Goal: Information Seeking & Learning: Learn about a topic

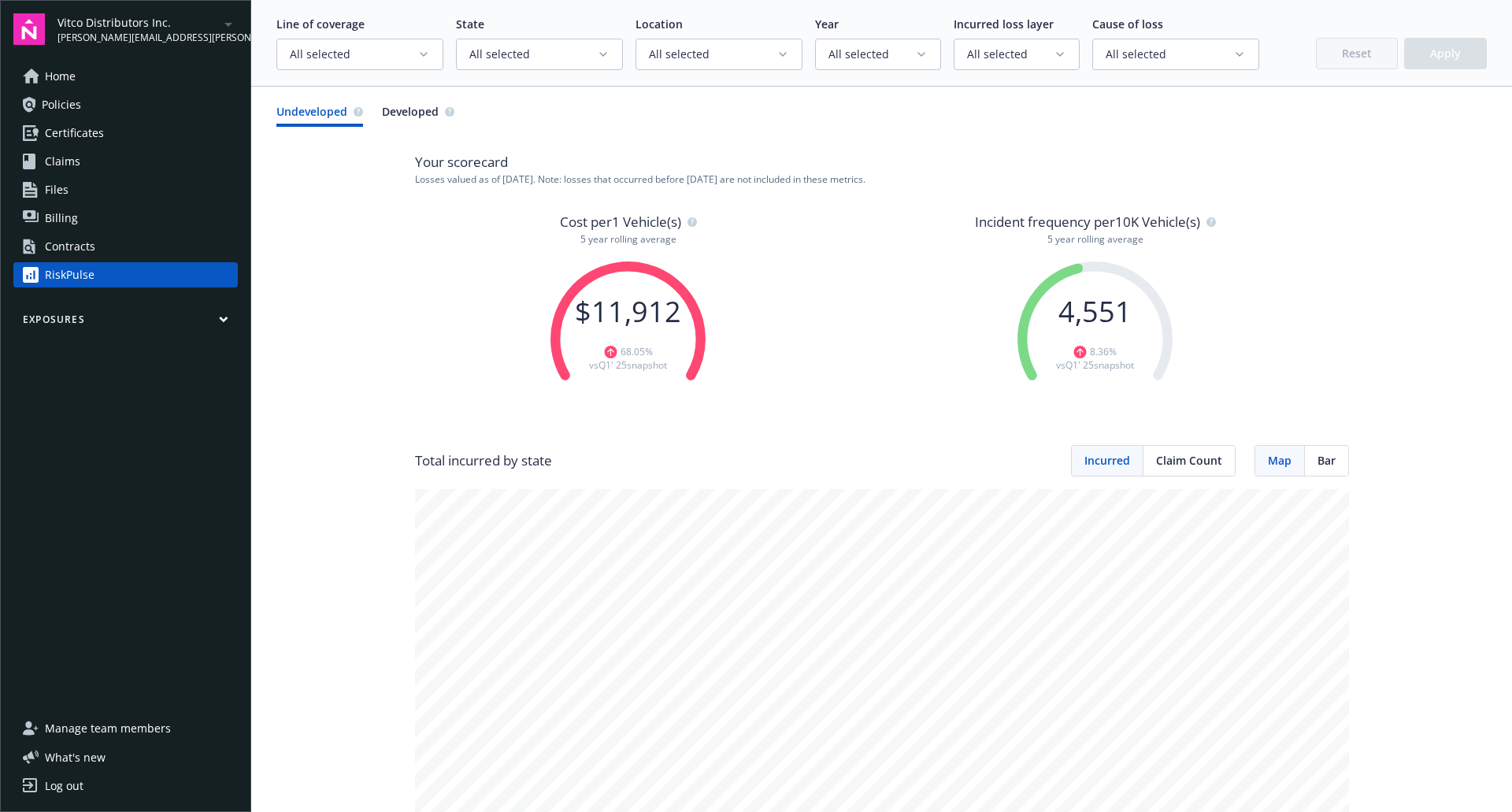
click at [99, 164] on link "Claims" at bounding box center [125, 161] width 224 height 25
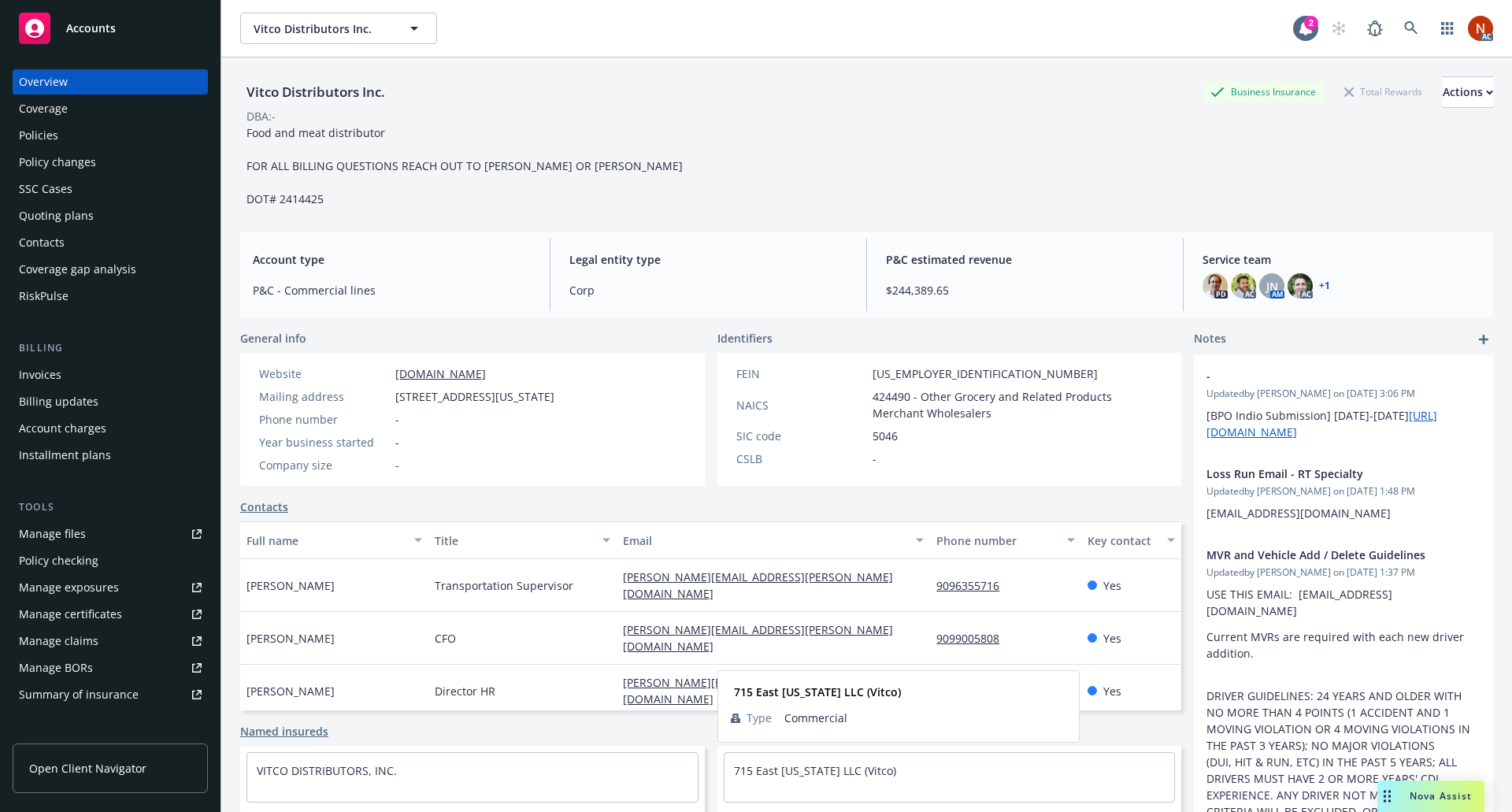
click at [104, 144] on div "Policies" at bounding box center [110, 135] width 183 height 25
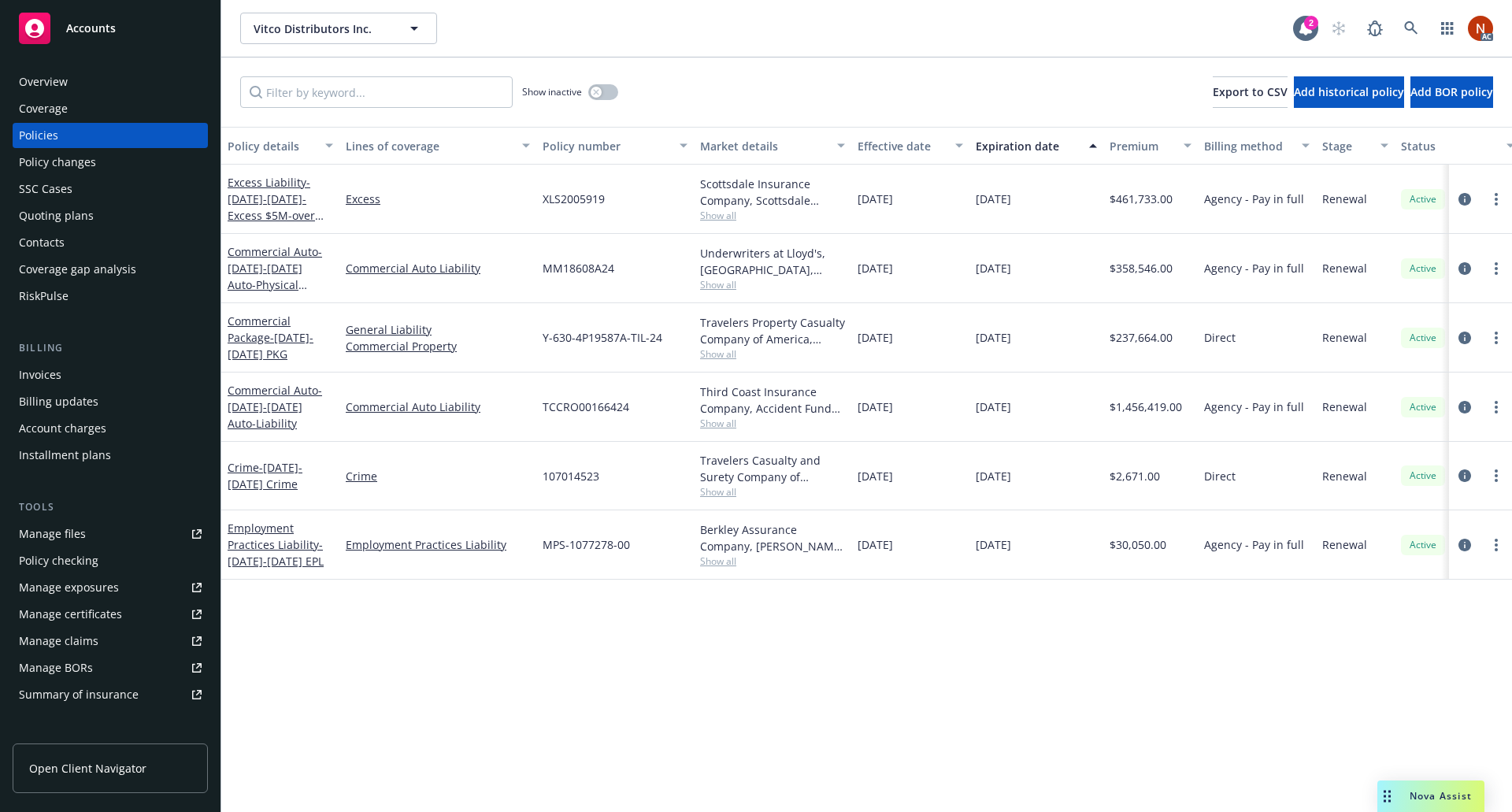
click at [971, 653] on div "Policy details Lines of coverage Policy number Market details Effective date Ex…" at bounding box center [867, 469] width 1291 height 686
click at [1095, 731] on div "Policy details Lines of coverage Policy number Market details Effective date Ex…" at bounding box center [867, 469] width 1291 height 686
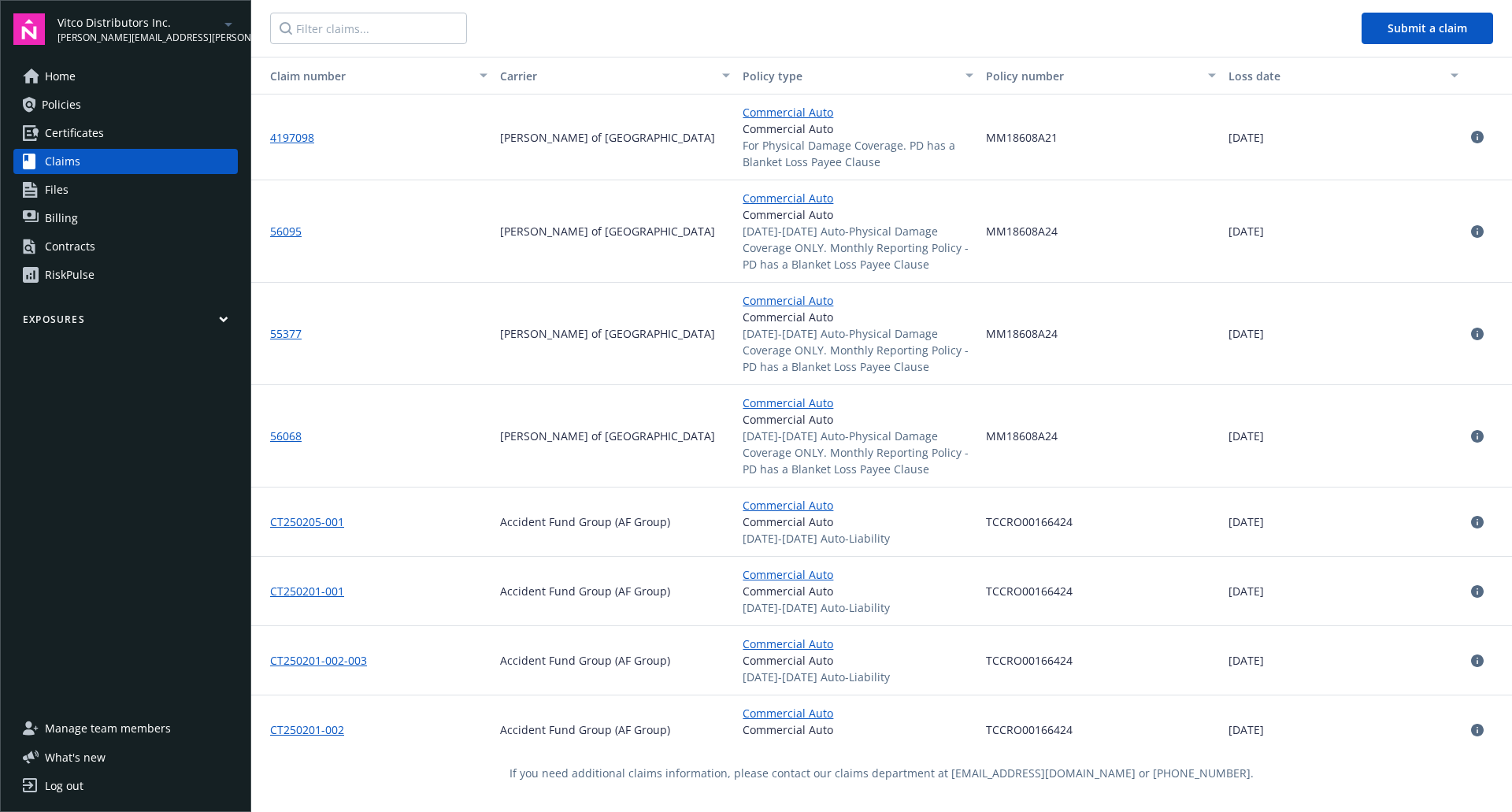
click at [1472, 133] on icon at bounding box center [1478, 137] width 13 height 13
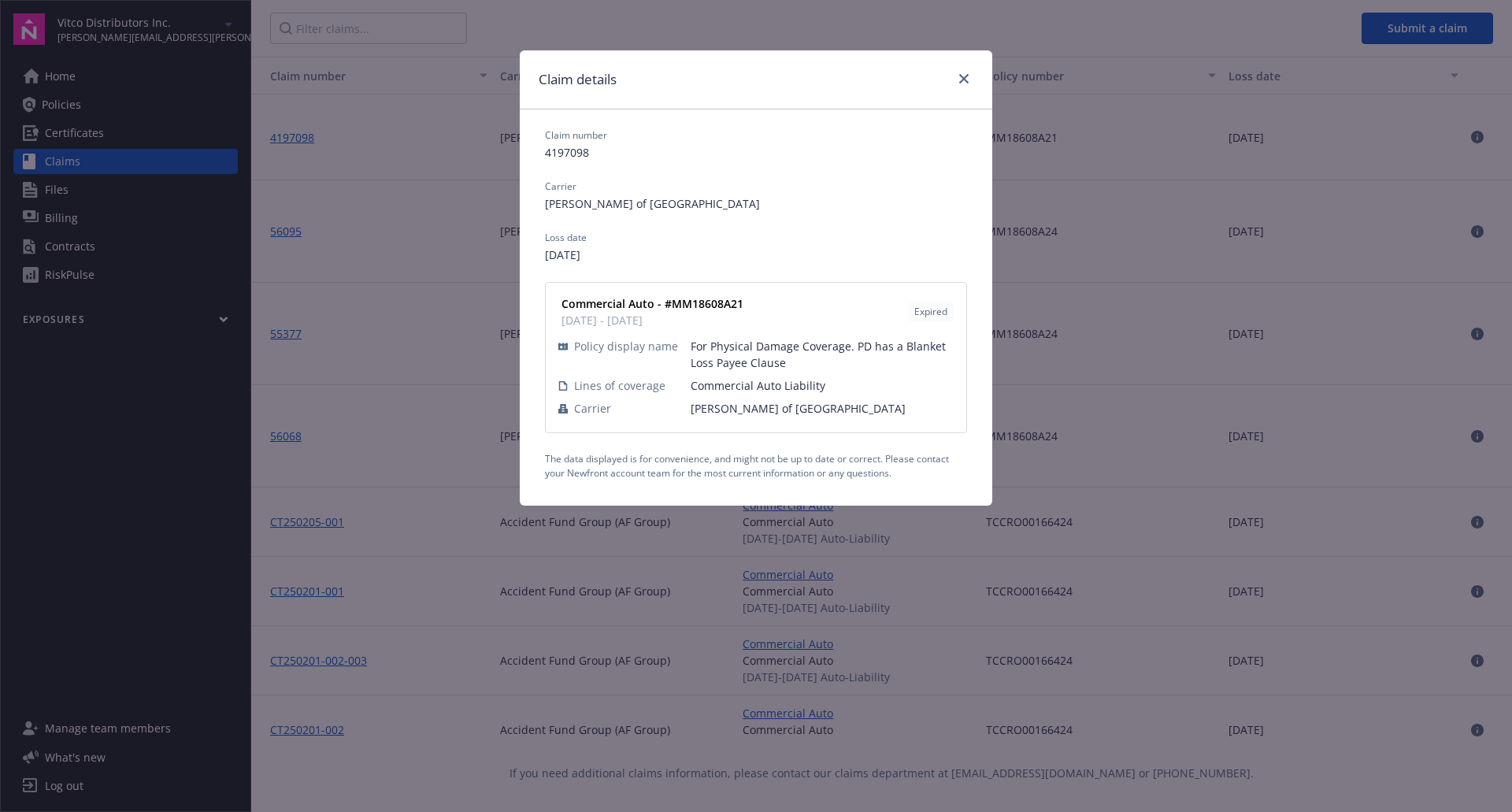
click at [1332, 130] on div "Claim details Claim number 4197098 Carrier Lloyd's of London Loss date 07/15/20…" at bounding box center [756, 406] width 1512 height 812
drag, startPoint x: 953, startPoint y: 72, endPoint x: 971, endPoint y: 74, distance: 18.1
click at [971, 74] on div at bounding box center [961, 79] width 25 height 21
click at [971, 74] on link "close" at bounding box center [963, 78] width 19 height 19
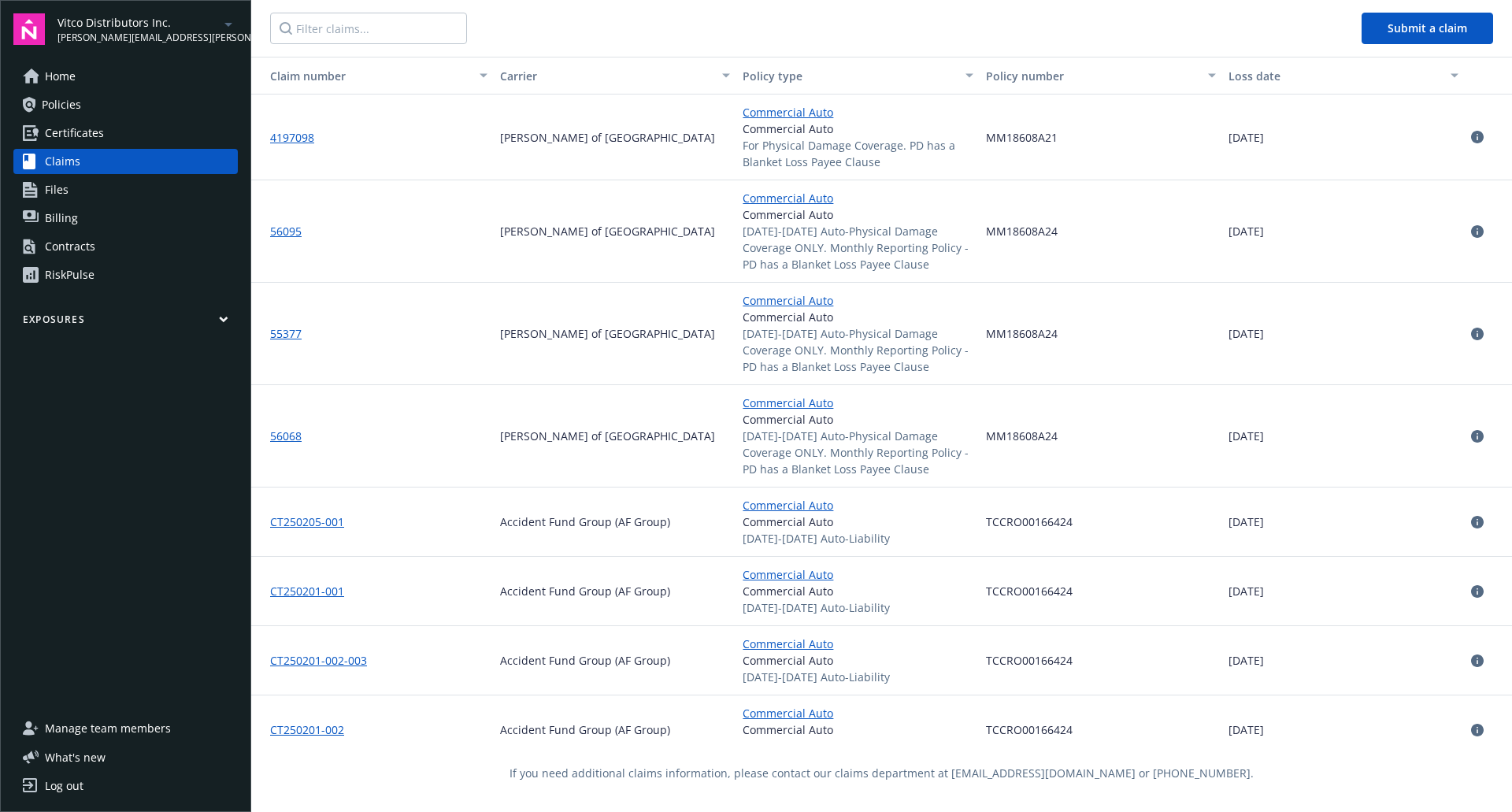
click at [1472, 135] on icon at bounding box center [1478, 137] width 13 height 13
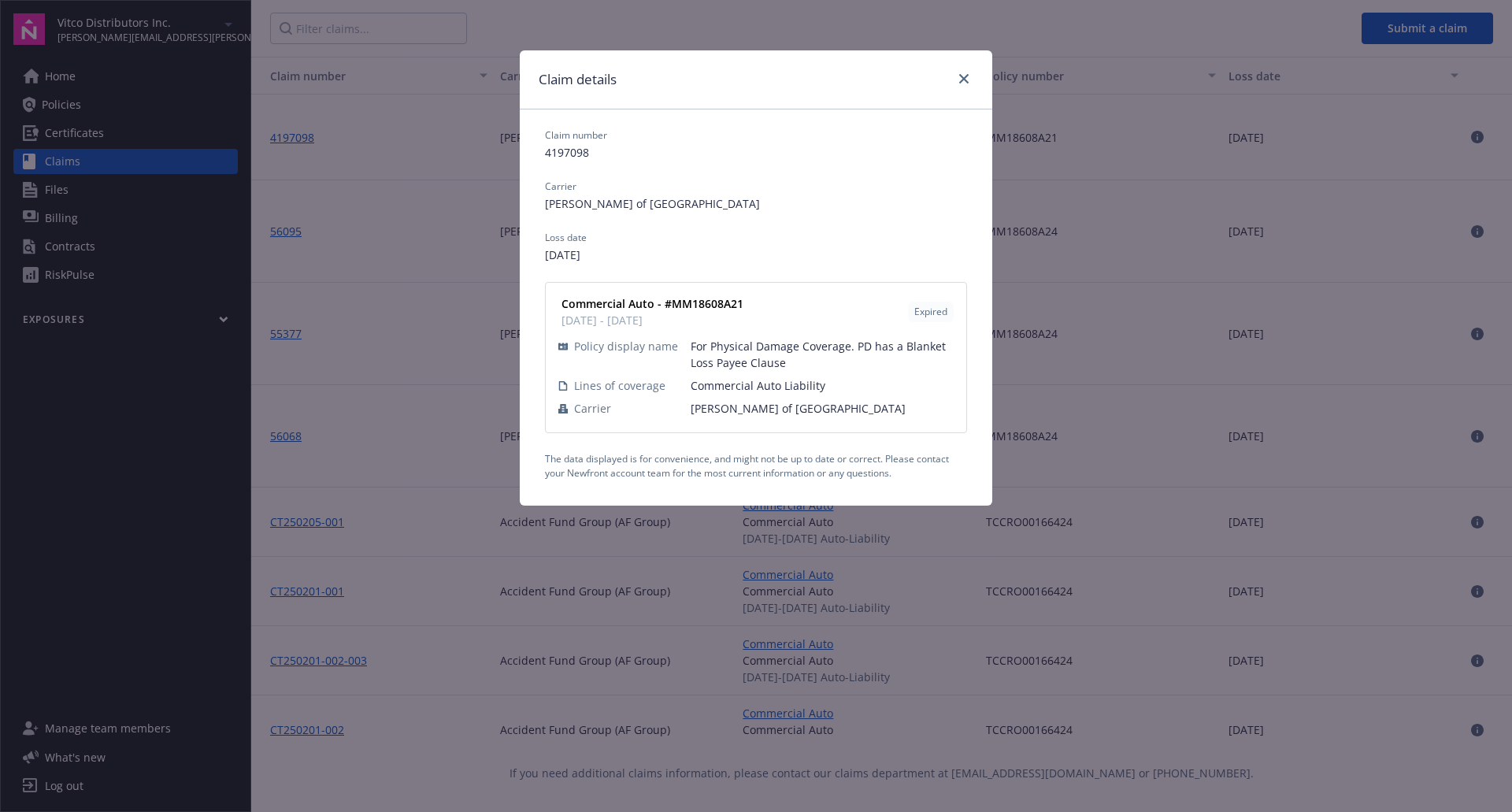
click at [1188, 30] on div "Claim details Claim number 4197098 Carrier Lloyd's of London Loss date 07/15/20…" at bounding box center [756, 406] width 1512 height 812
click at [956, 74] on link "close" at bounding box center [963, 78] width 19 height 19
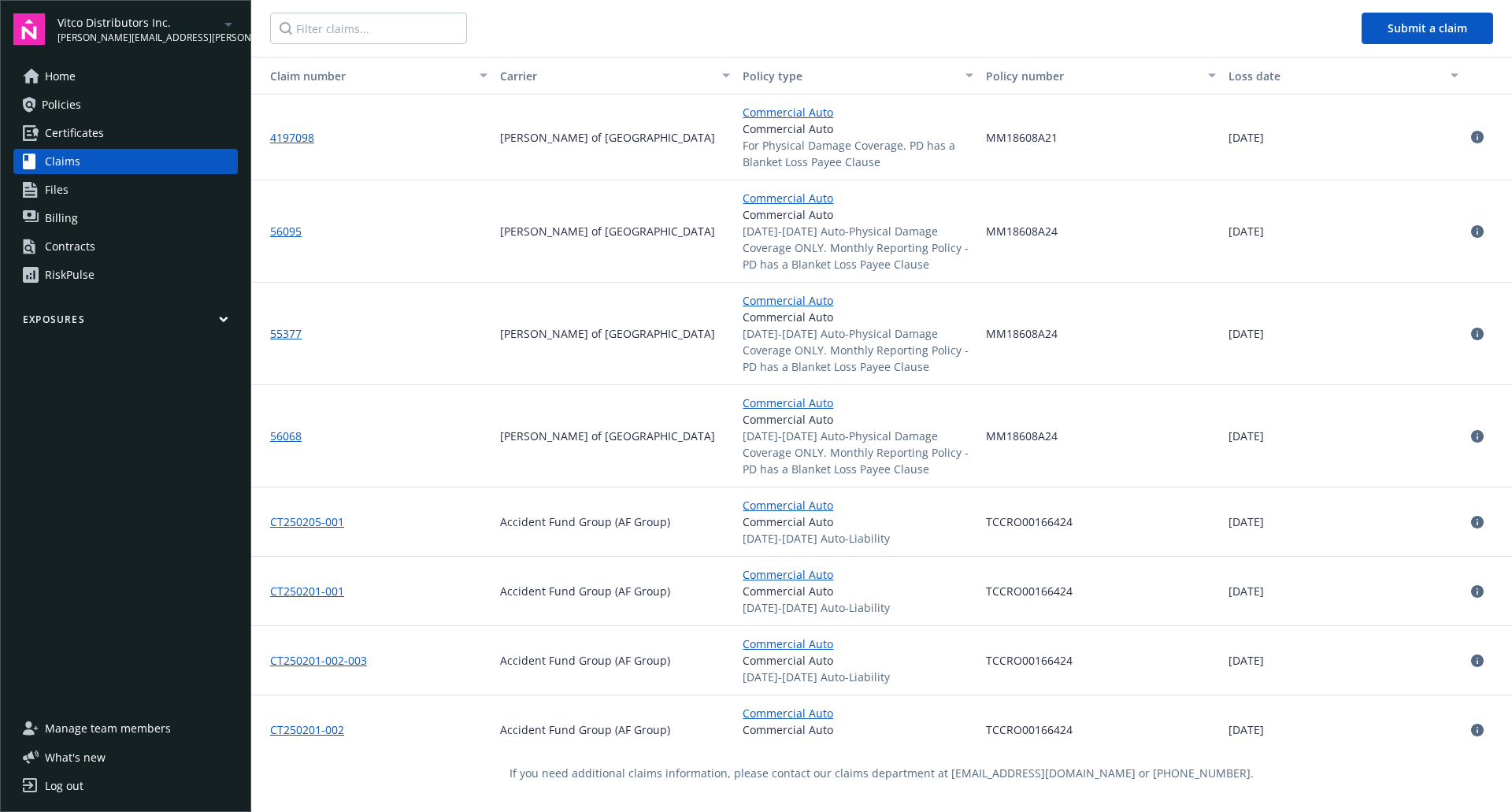
click at [114, 279] on link "RiskPulse" at bounding box center [125, 275] width 224 height 25
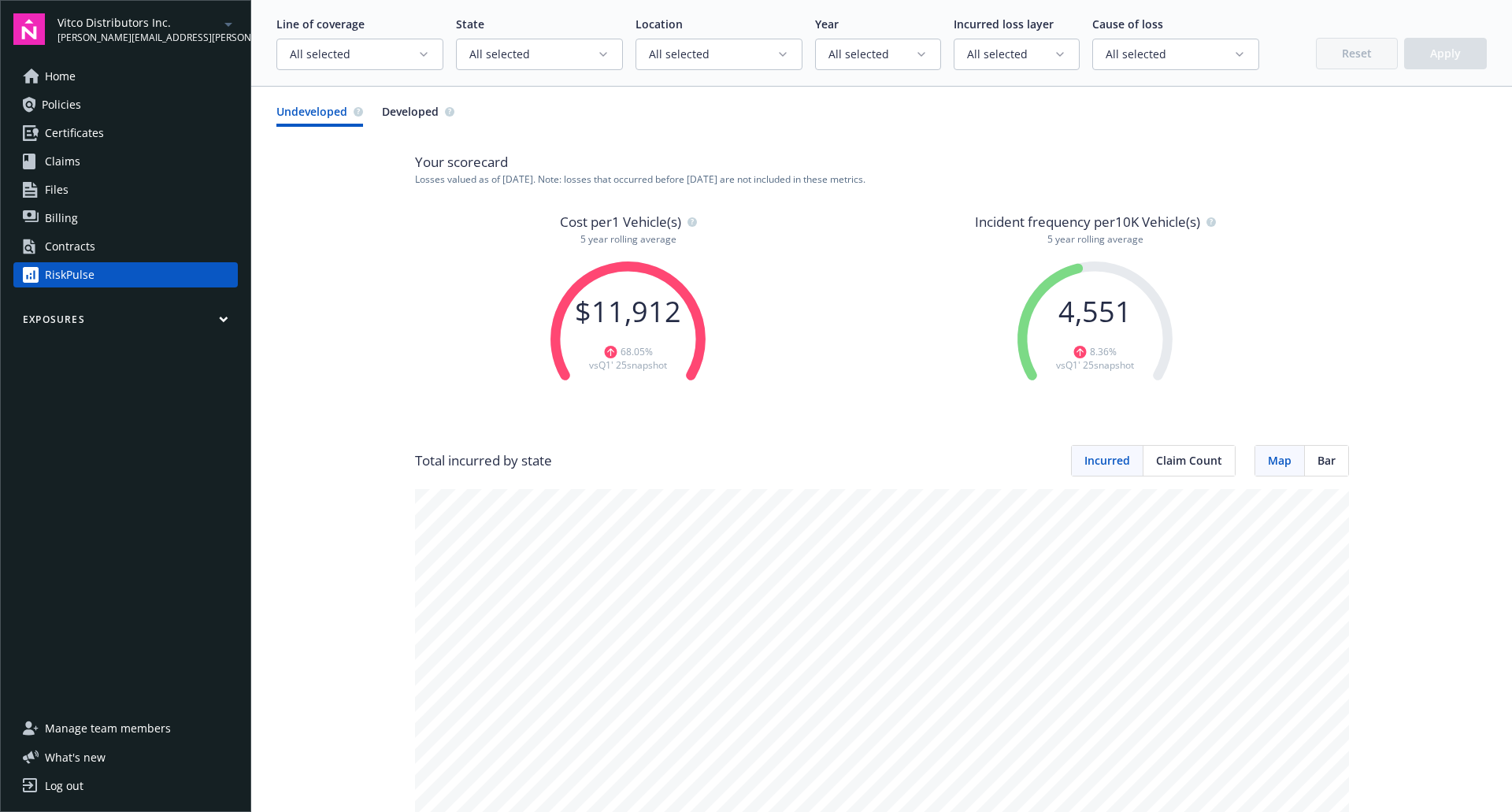
click at [121, 155] on link "Claims" at bounding box center [125, 161] width 224 height 25
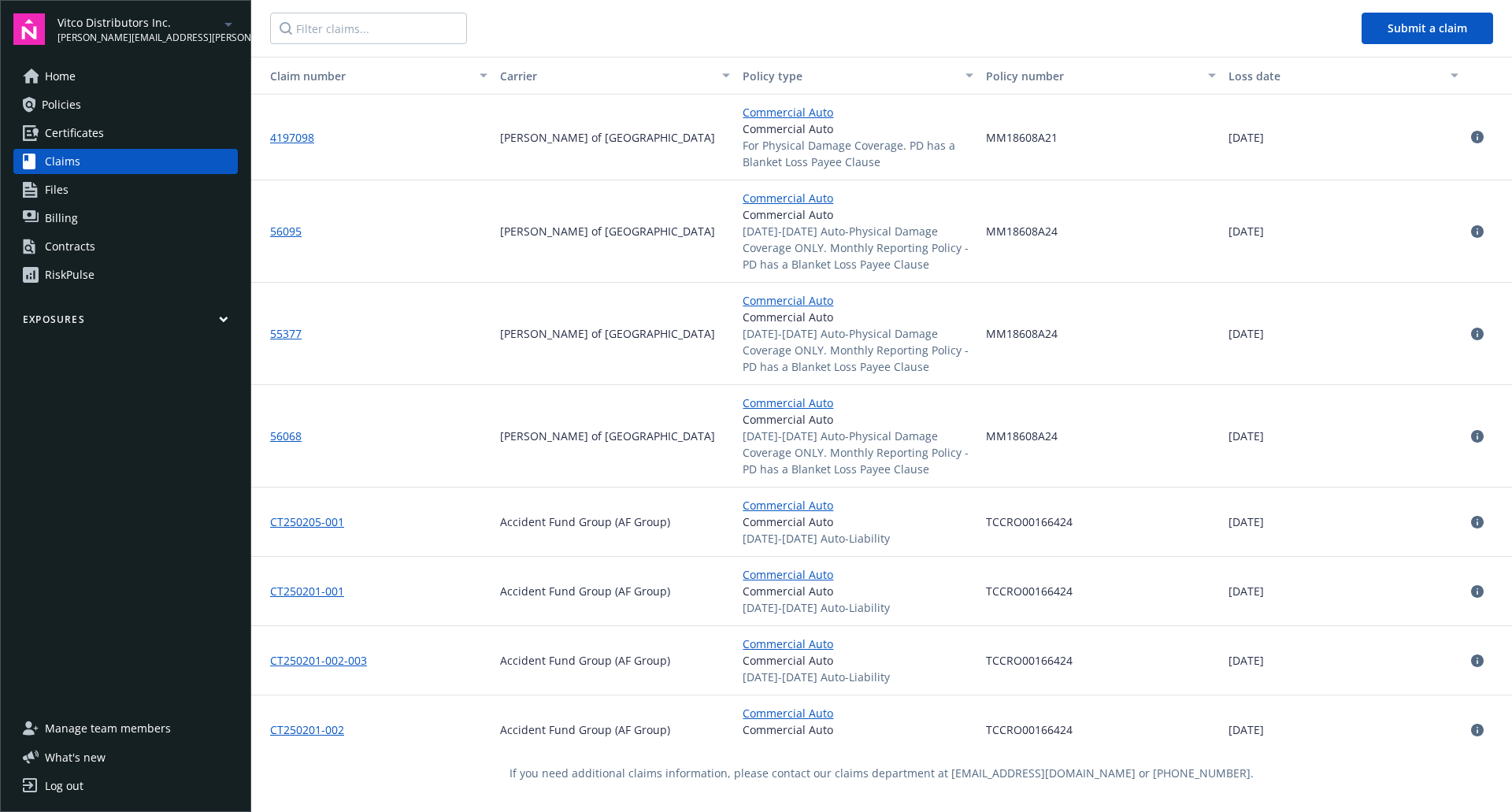
click at [124, 274] on link "RiskPulse" at bounding box center [125, 275] width 224 height 25
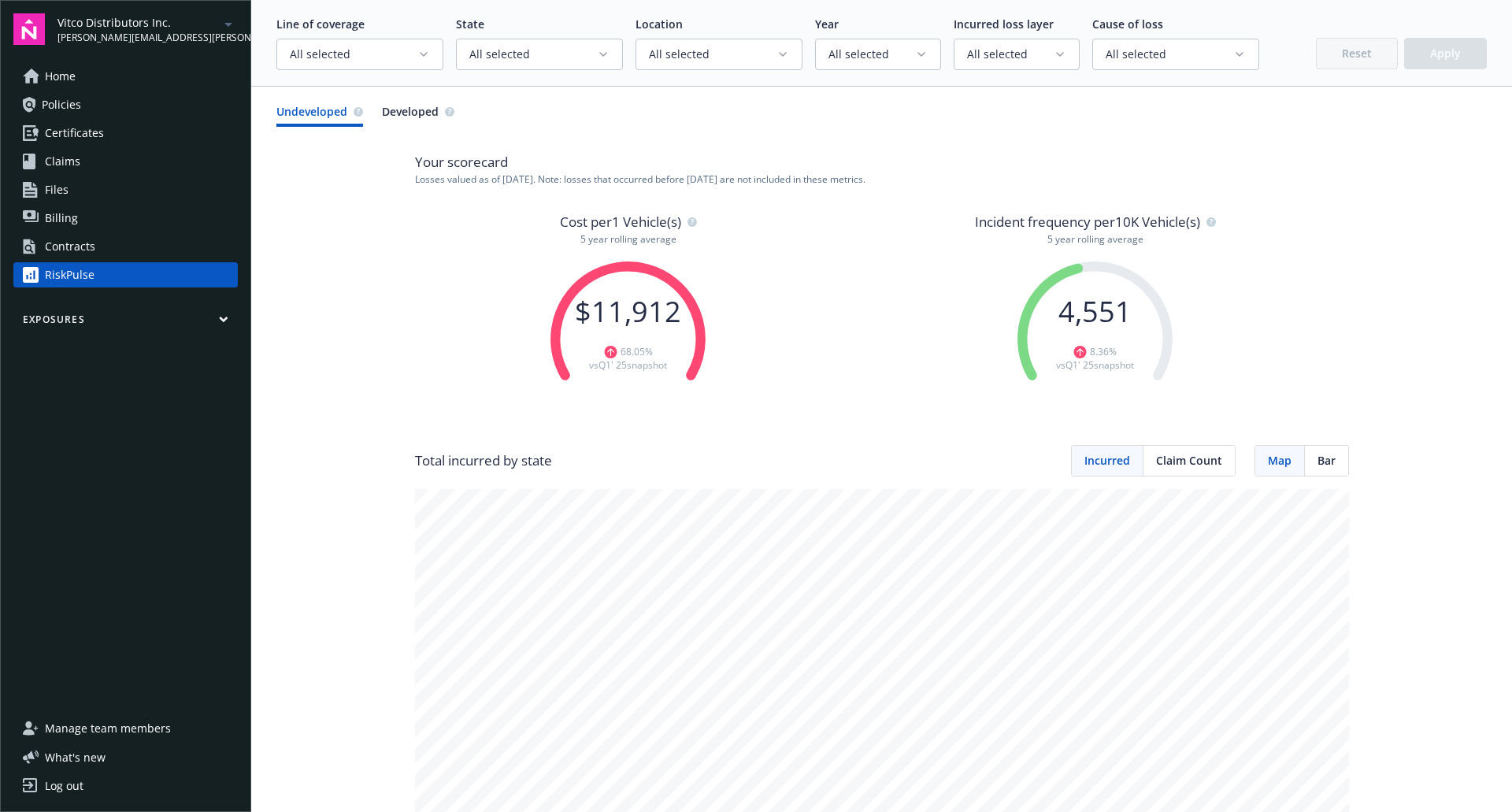
click at [112, 188] on link "Files" at bounding box center [125, 190] width 224 height 25
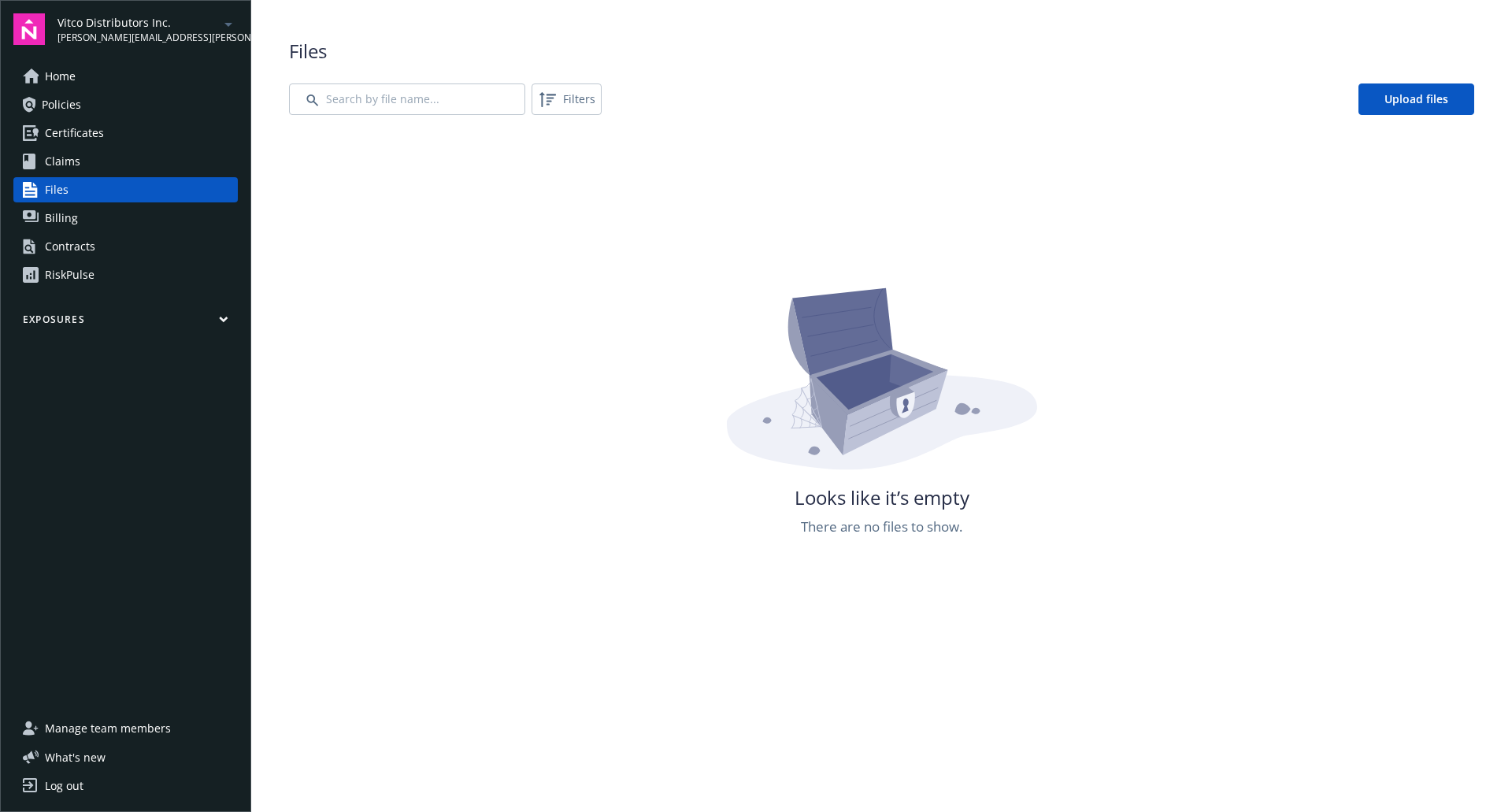
click at [99, 268] on link "RiskPulse" at bounding box center [125, 275] width 224 height 25
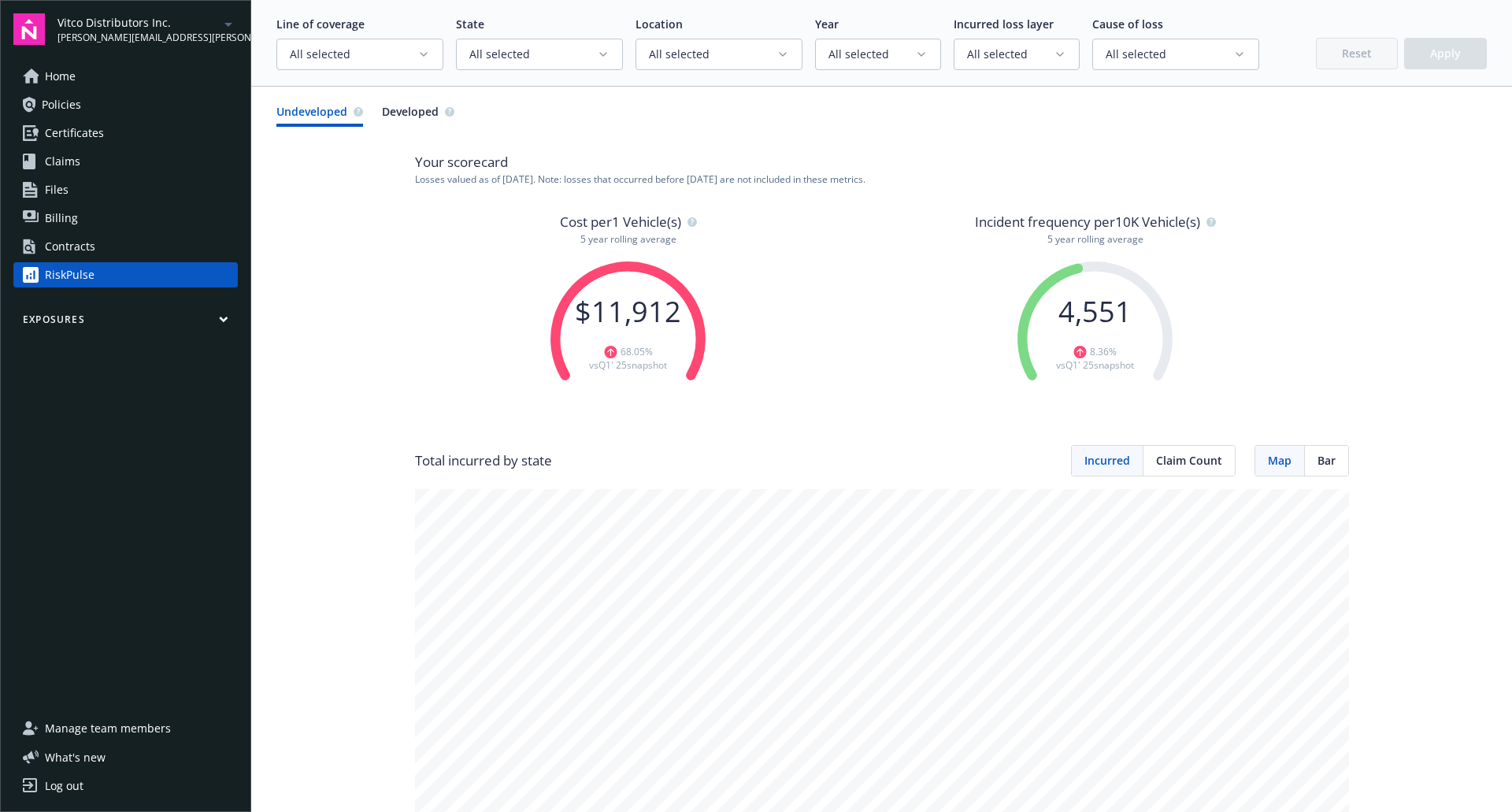
click at [74, 108] on span "Policies" at bounding box center [62, 105] width 39 height 25
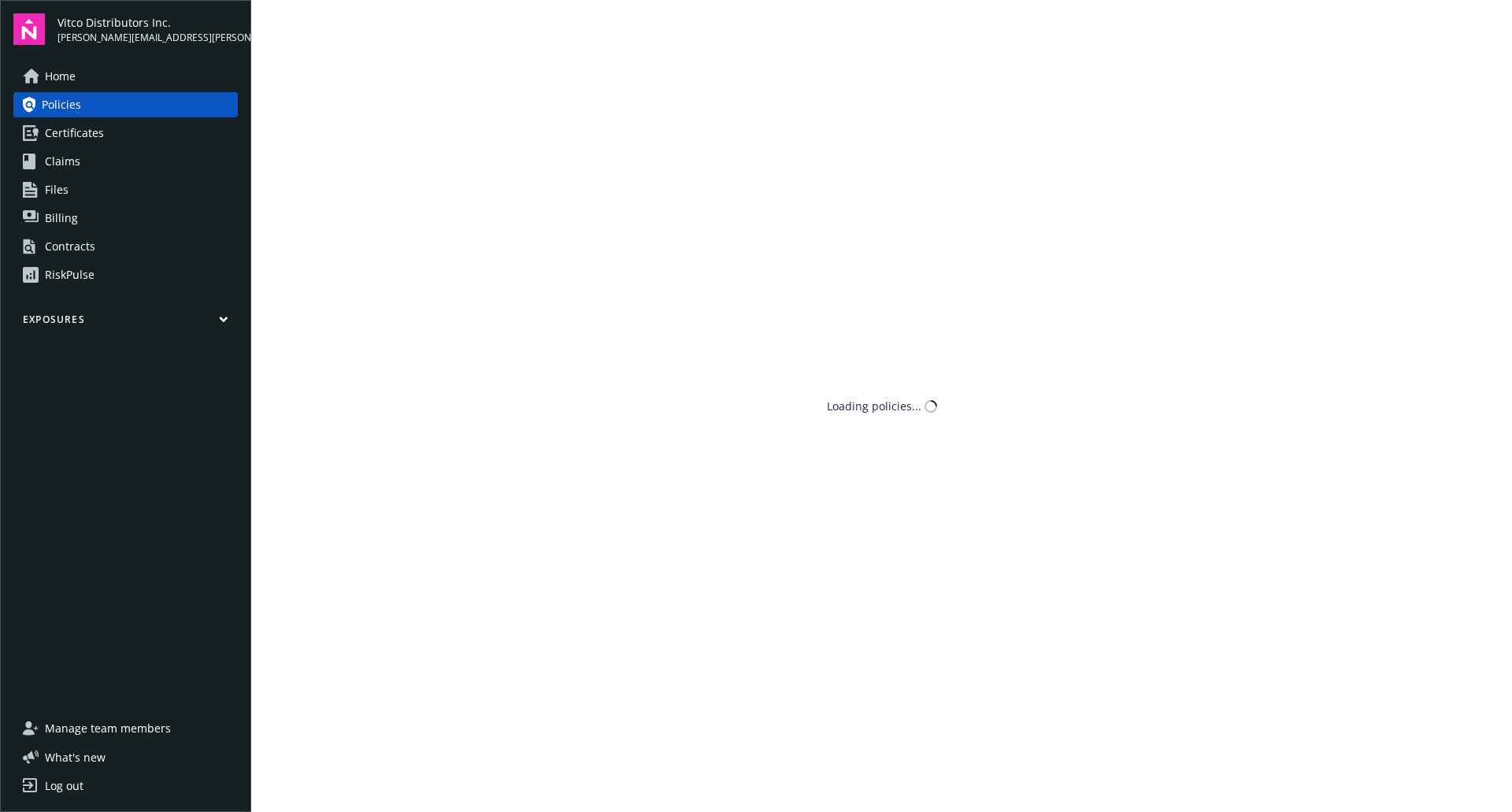
click at [74, 108] on span "Policies" at bounding box center [62, 105] width 39 height 25
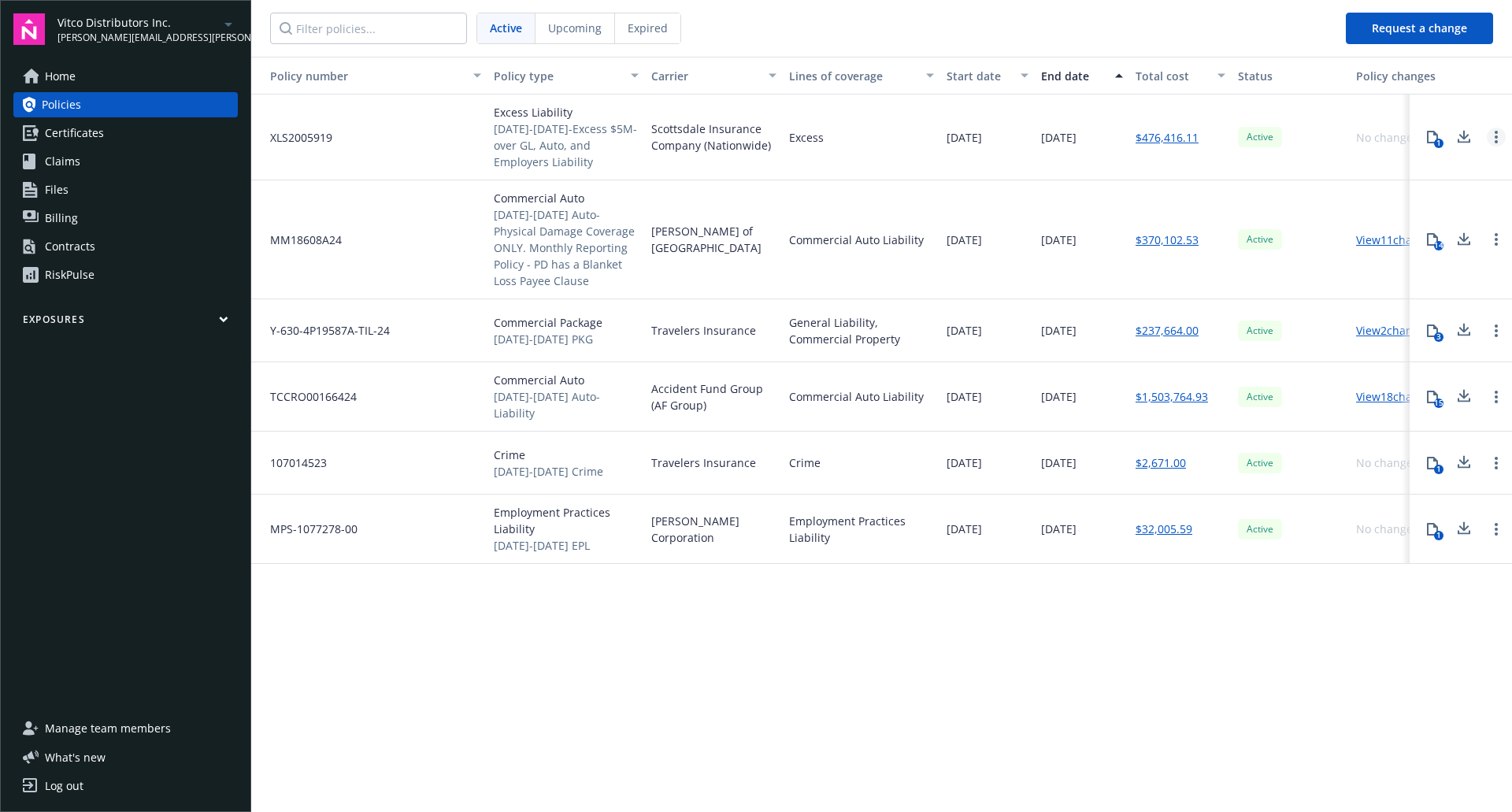
click at [1499, 134] on link "Open options" at bounding box center [1496, 136] width 19 height 19
drag, startPoint x: 1474, startPoint y: 172, endPoint x: 869, endPoint y: 162, distance: 605.1
click at [869, 162] on div "XLS2005919 Excess Liability 2023-2024-Excess $5M-over GL, Auto, and Employers L…" at bounding box center [901, 137] width 1300 height 86
click at [1007, 164] on div "[DATE]" at bounding box center [987, 137] width 94 height 86
click at [130, 274] on link "RiskPulse" at bounding box center [125, 275] width 224 height 25
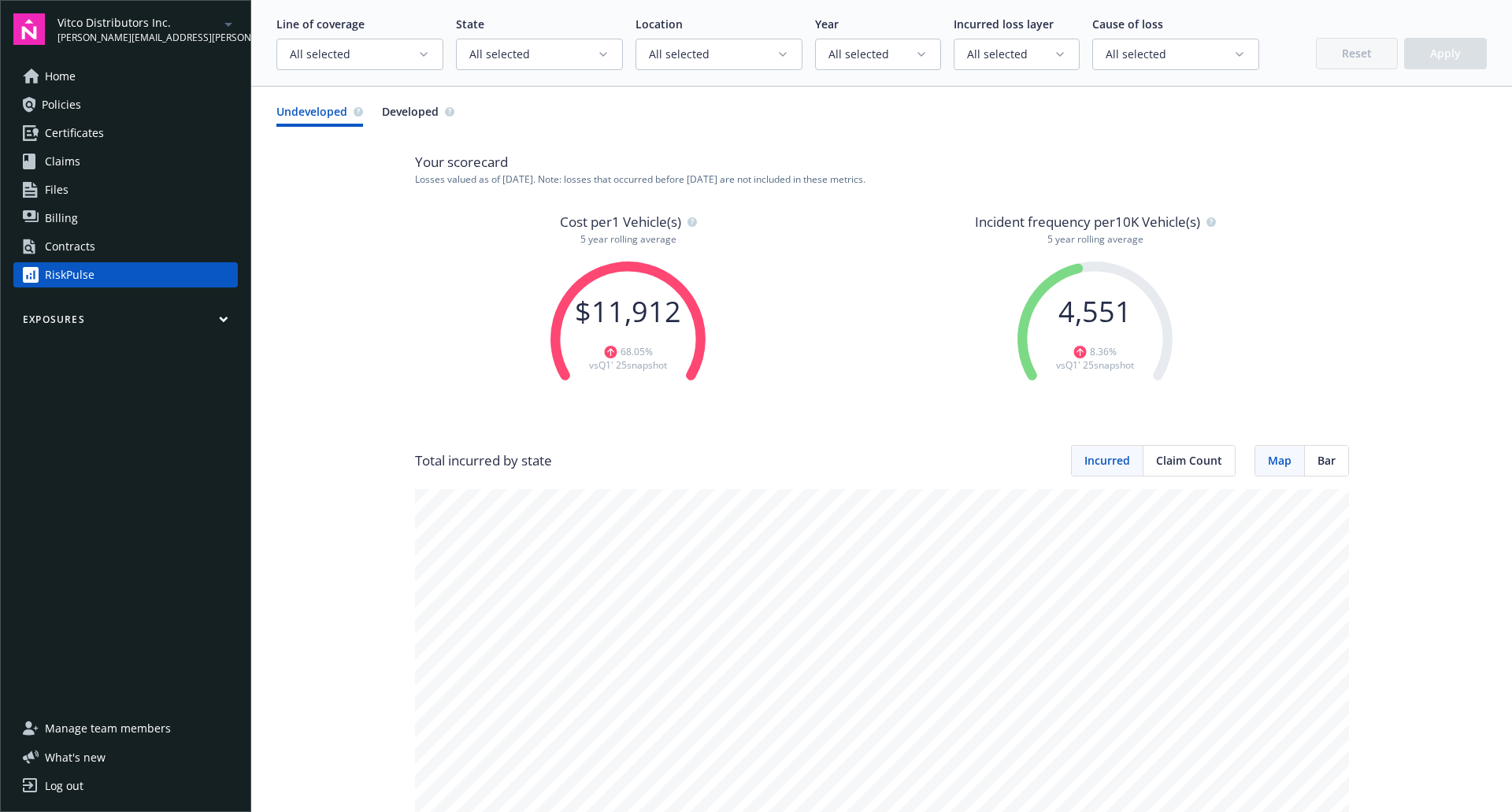
click at [420, 60] on icon "button" at bounding box center [424, 55] width 13 height 13
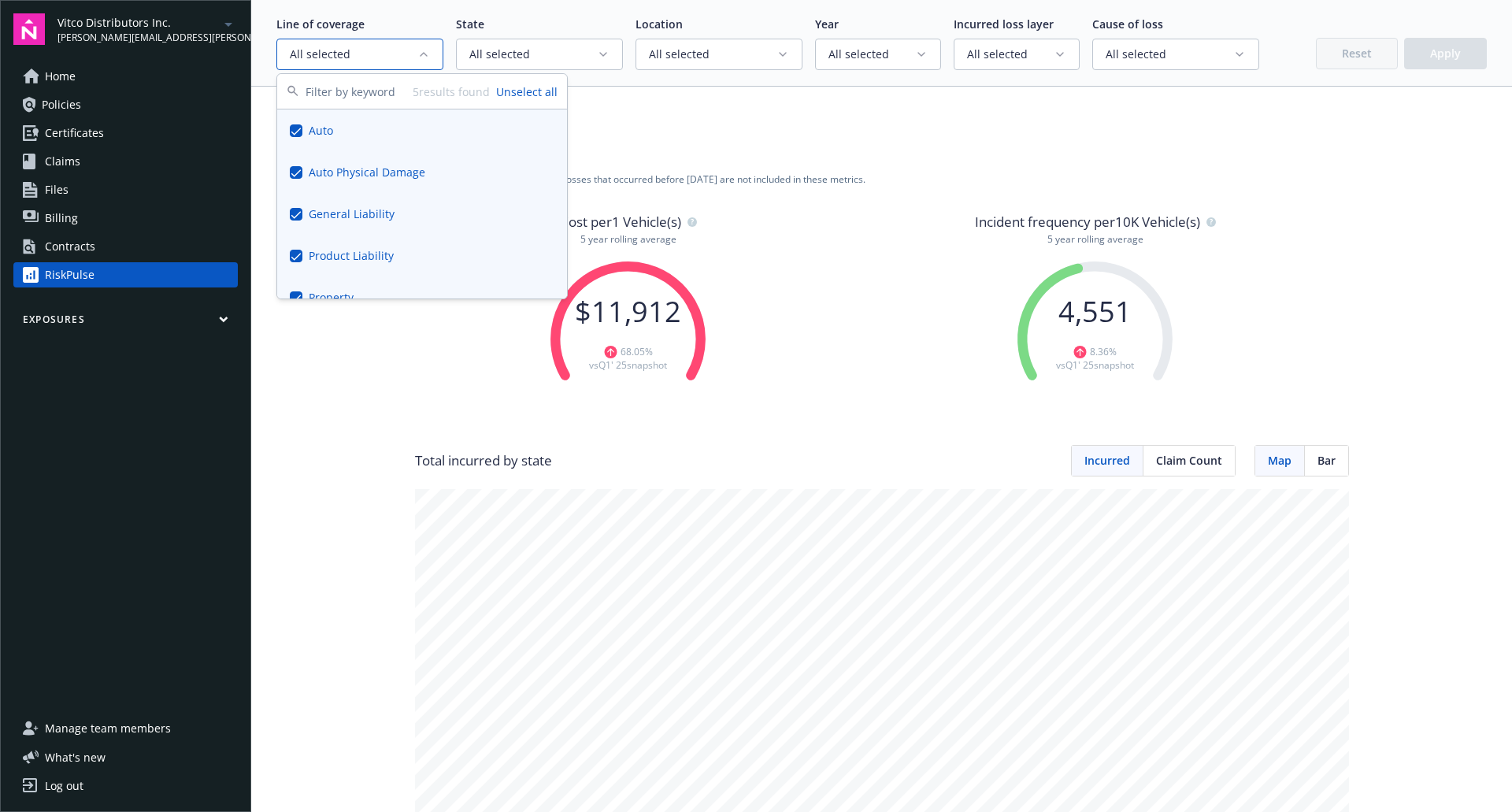
click at [510, 96] on button "Unselect all" at bounding box center [527, 91] width 62 height 16
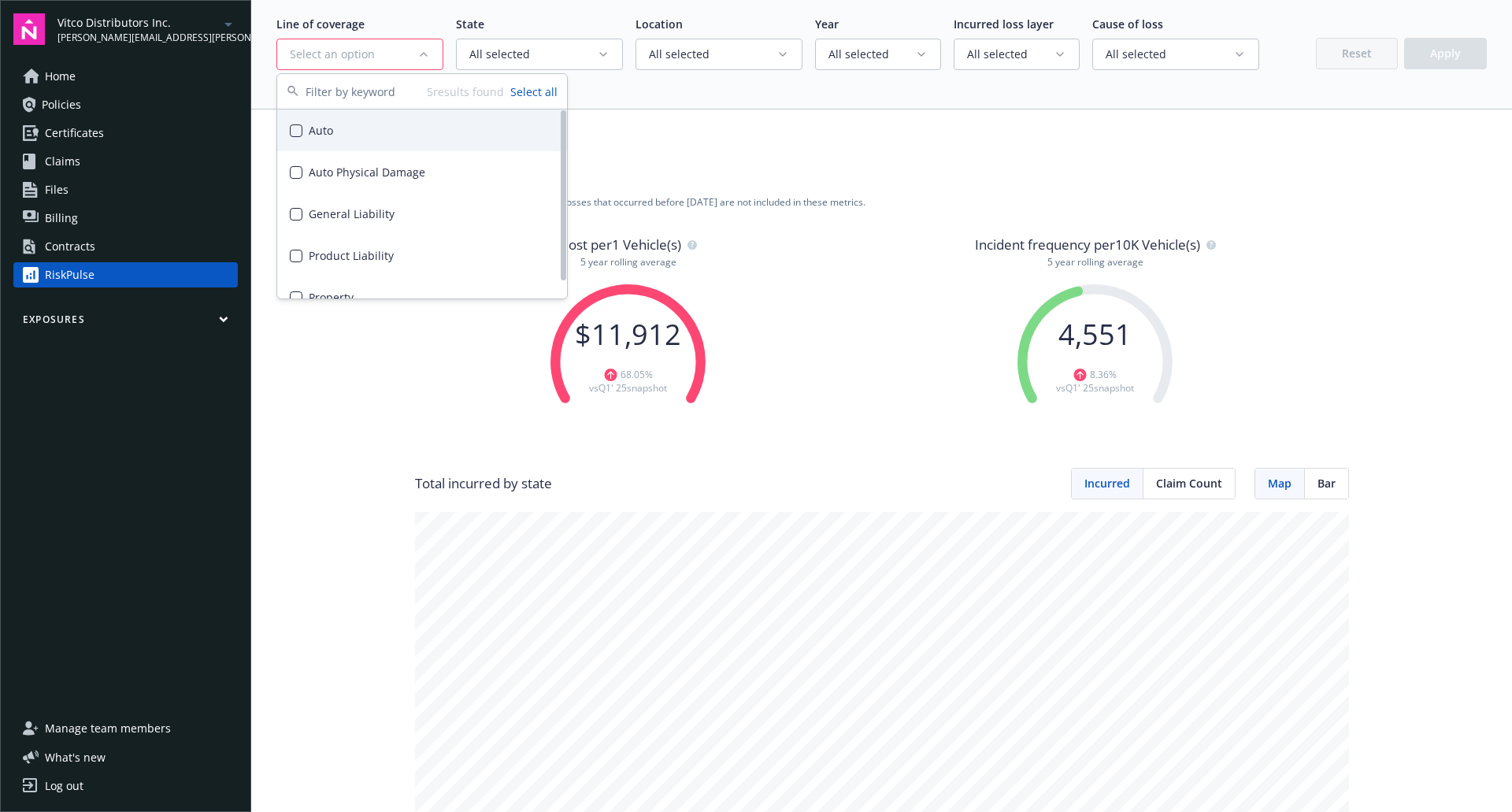
click at [308, 119] on div "Auto" at bounding box center [421, 130] width 289 height 42
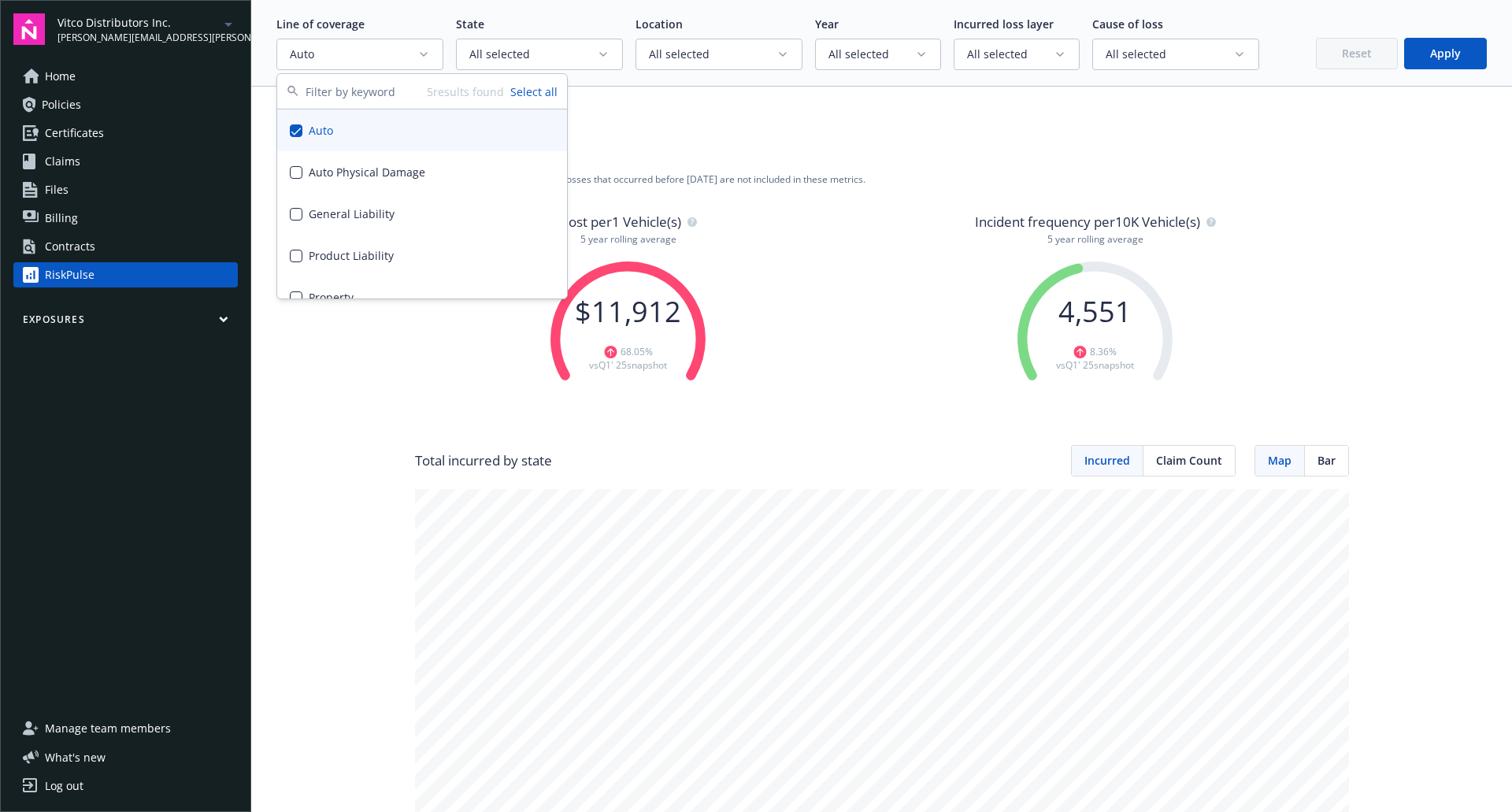
click at [1445, 45] on button "Apply" at bounding box center [1446, 53] width 82 height 31
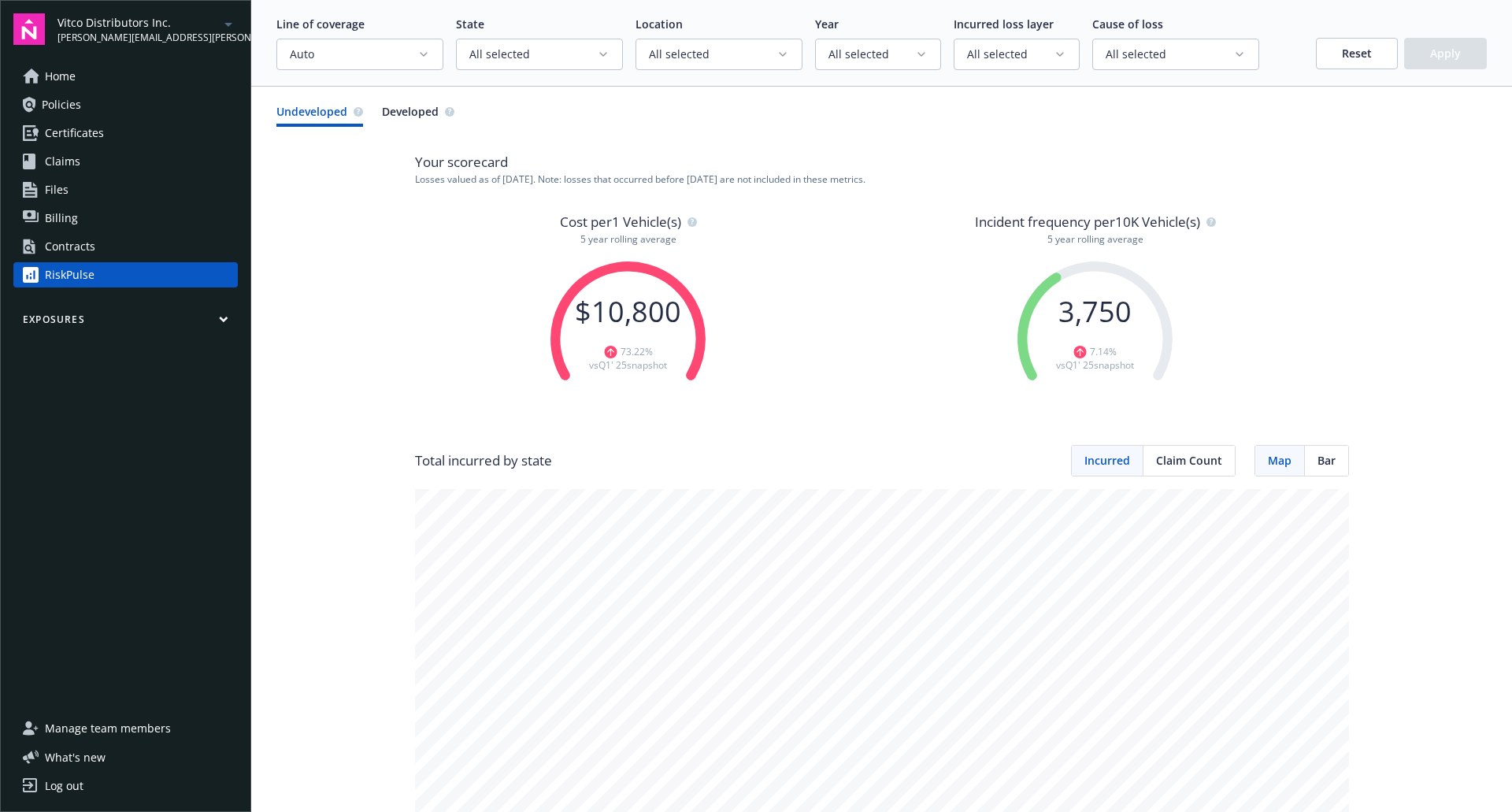
click at [687, 223] on circle "button" at bounding box center [692, 222] width 10 height 10
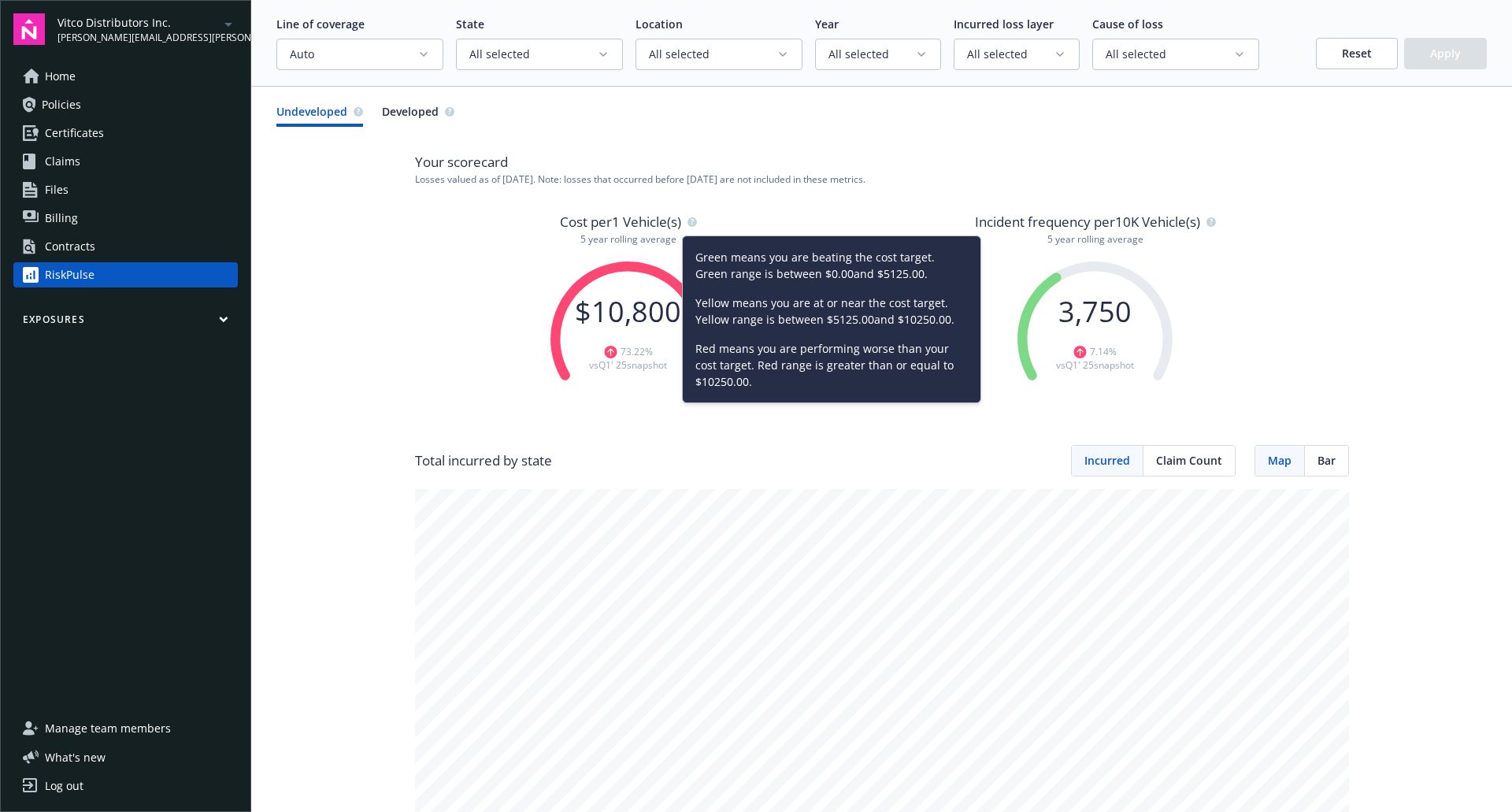
click at [433, 368] on div "Cost per 1 Vehicle(s) 5 year rolling average $ 10,800 73.22 % vs Q1' 25 snapsho…" at bounding box center [882, 328] width 934 height 234
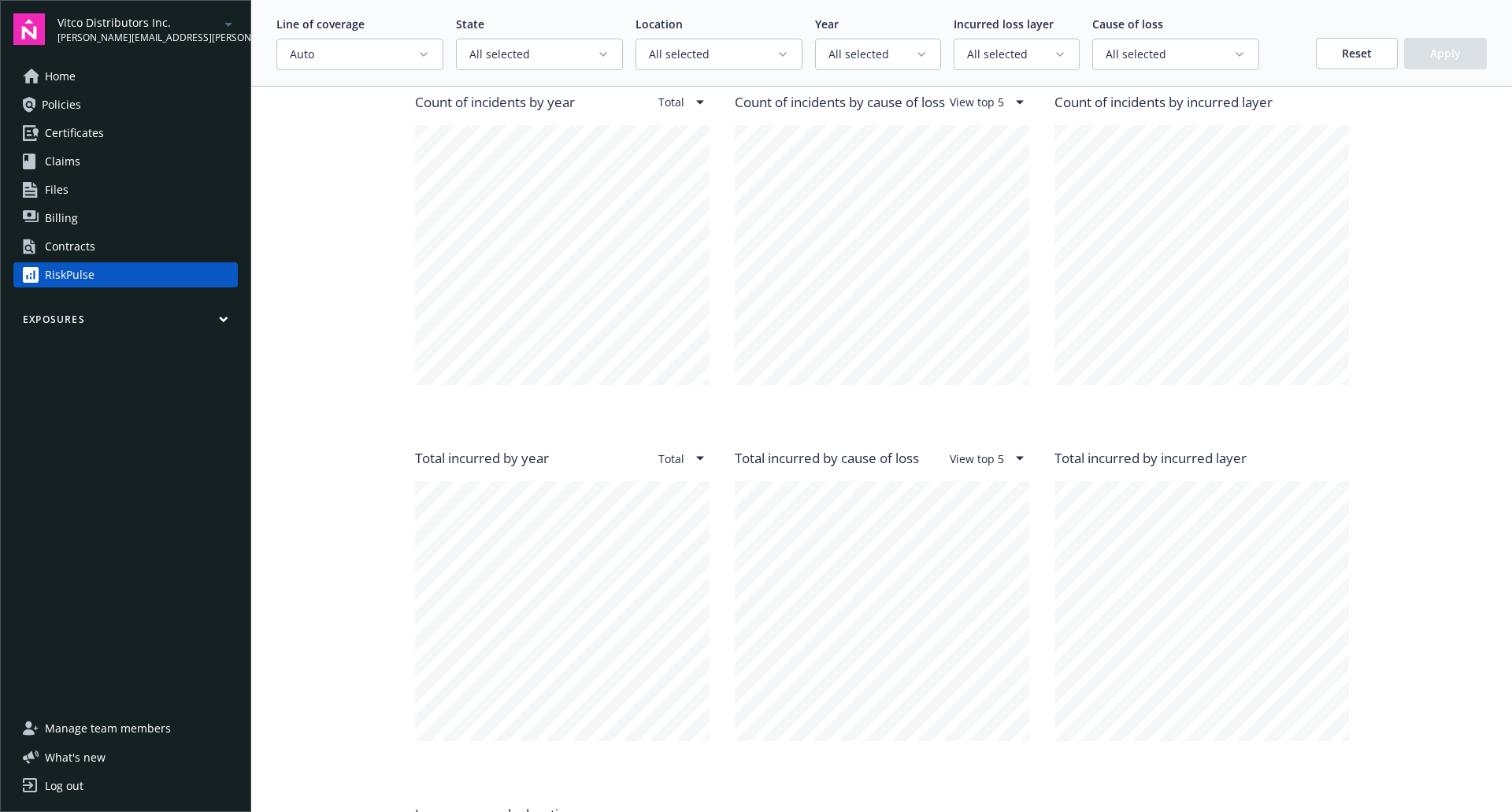
scroll to position [1306, 0]
click at [303, 582] on div "Your scorecard Losses valued as of September 30, 2025 . Note: losses that occur…" at bounding box center [881, 265] width 1211 height 2890
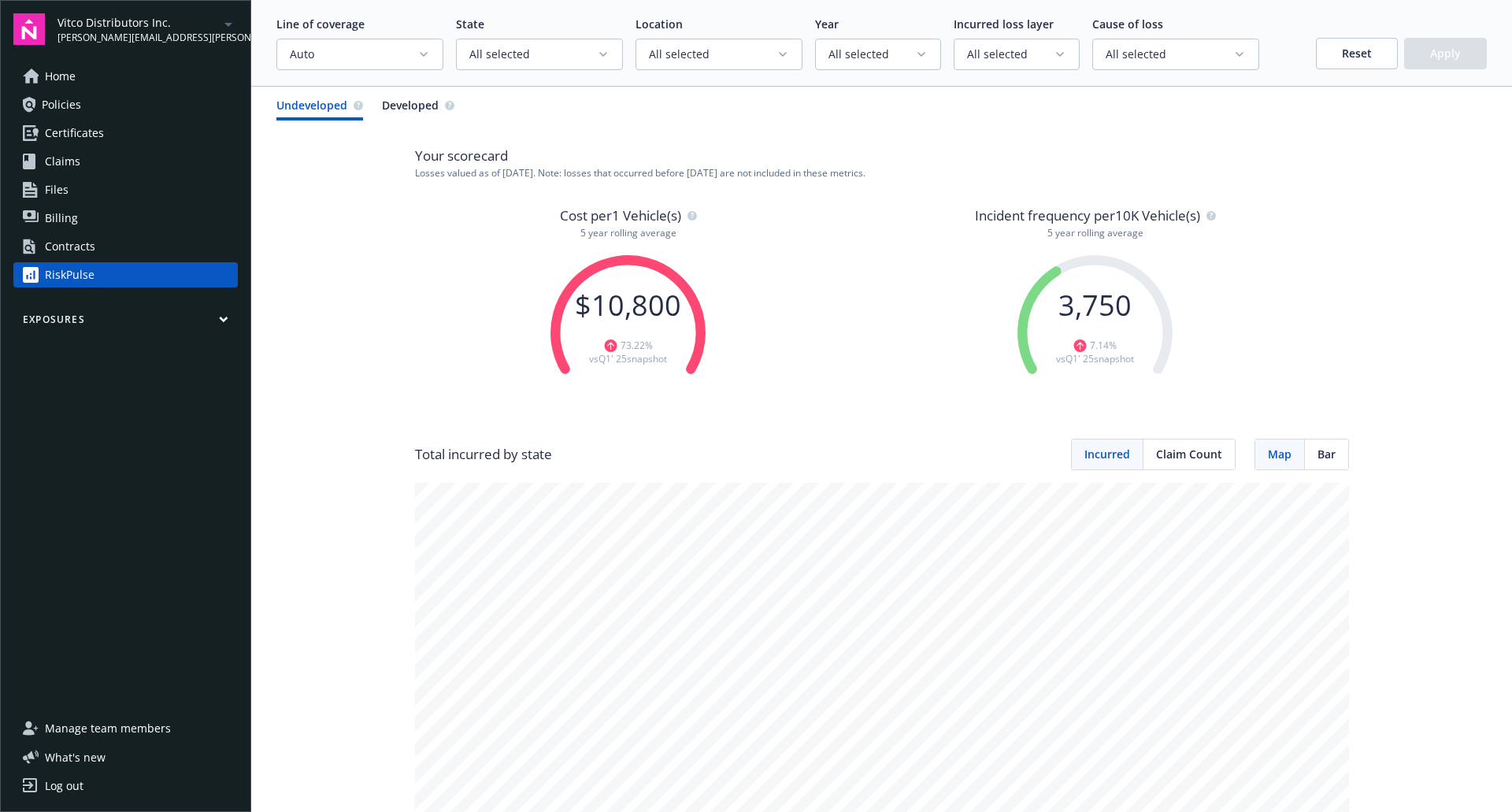
scroll to position [0, 0]
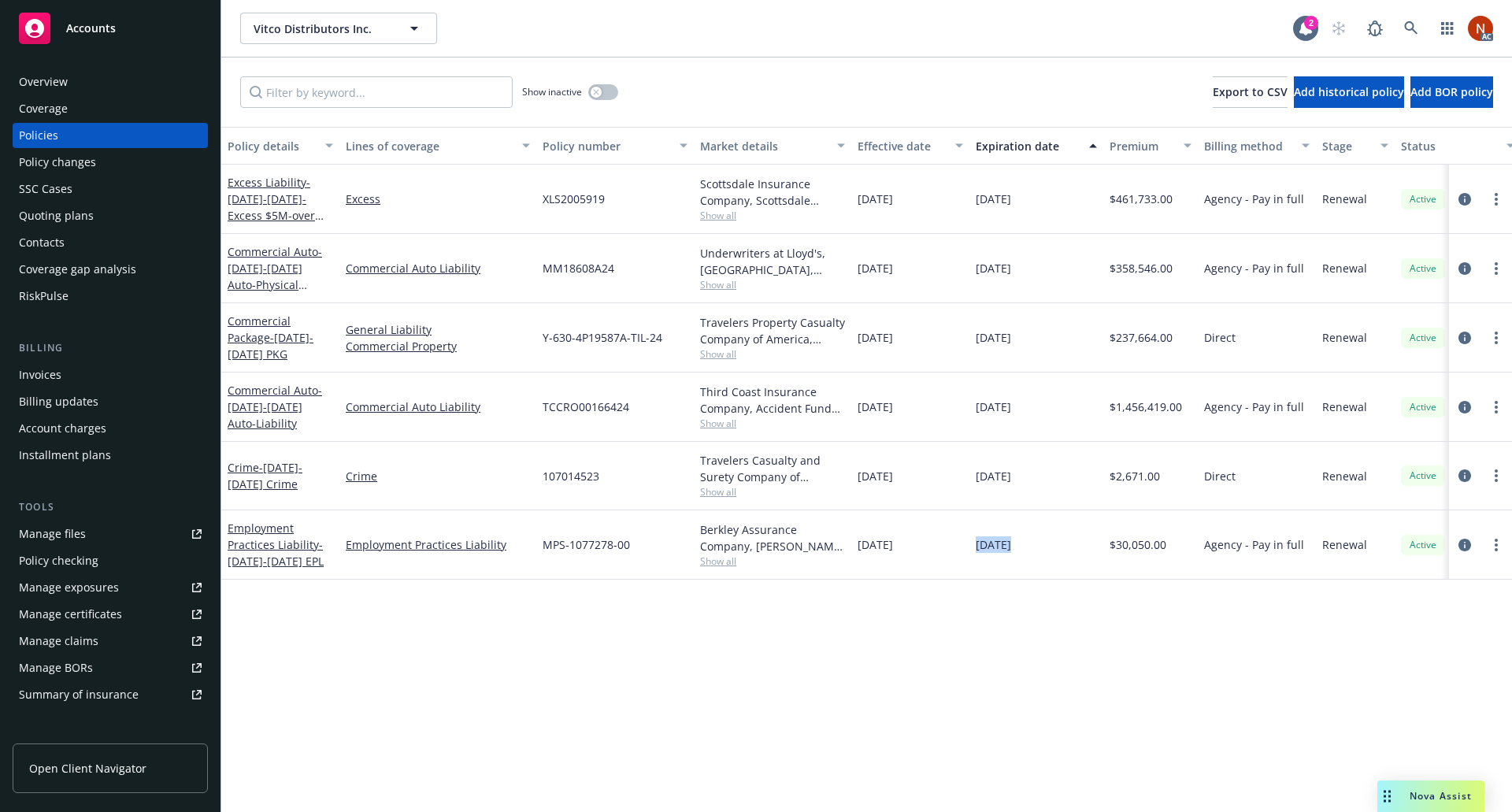
click at [1439, 796] on span "Nova Assist" at bounding box center [1440, 796] width 62 height 13
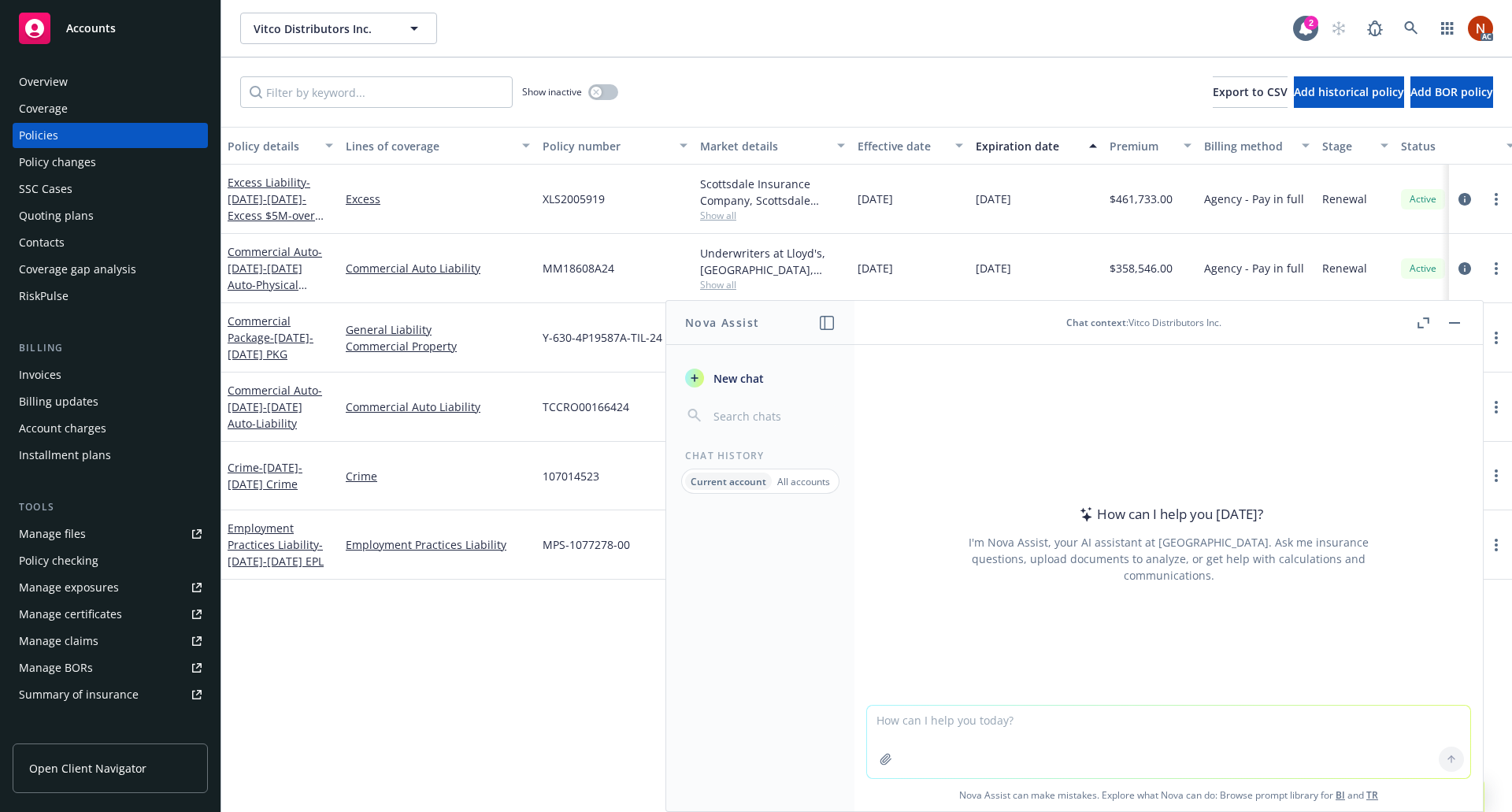
click at [1050, 714] on textarea at bounding box center [1169, 741] width 603 height 73
type textarea "how do commercial auto carriers rate by milage"
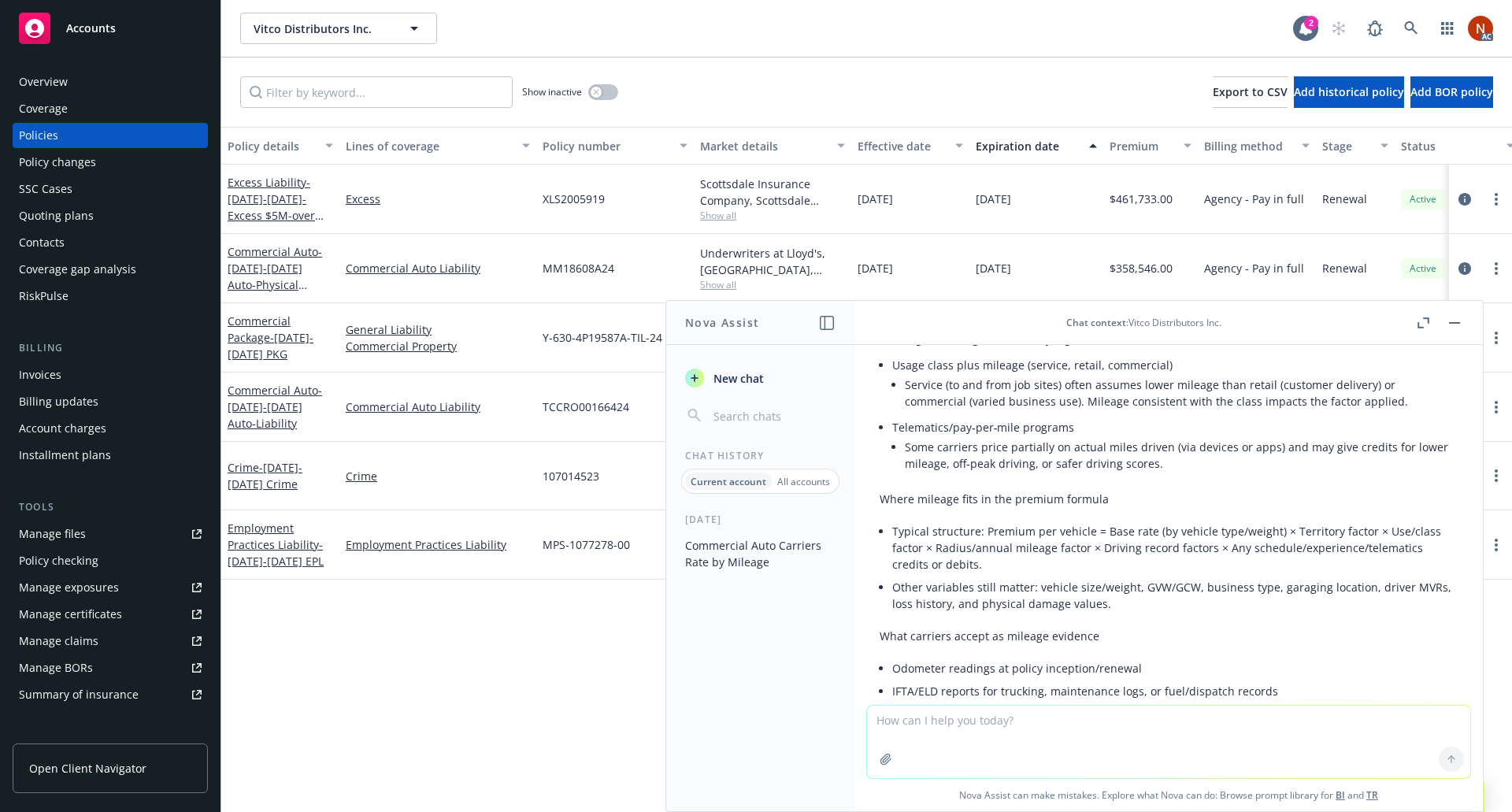
scroll to position [317, 0]
click at [1453, 322] on rect "button" at bounding box center [1455, 323] width 11 height 2
